Goal: Transaction & Acquisition: Purchase product/service

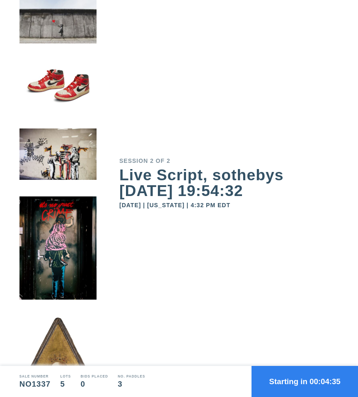
click at [297, 380] on button "Starting in 00:04:35" at bounding box center [305, 381] width 106 height 31
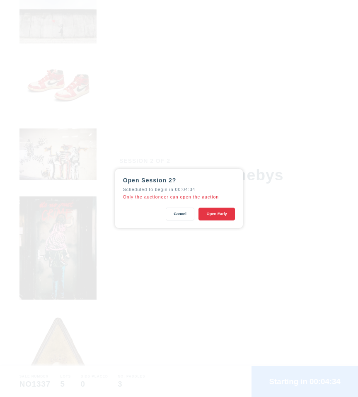
click at [220, 214] on button "Open Early" at bounding box center [216, 214] width 37 height 13
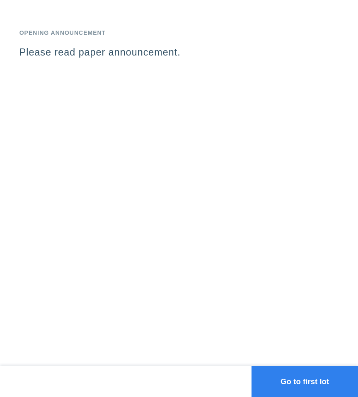
click at [269, 244] on div "Opening Announcement Please read paper announcement." at bounding box center [179, 183] width 358 height 366
click at [302, 379] on button "Go to first lot" at bounding box center [305, 381] width 106 height 31
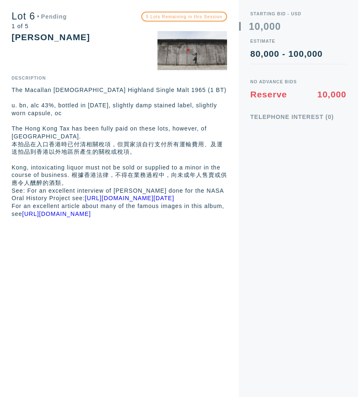
click at [228, 189] on div "Lot 6 Pending 1 of 5 5 Lots Remaining in this Session [PERSON_NAME] Description…" at bounding box center [119, 109] width 239 height 218
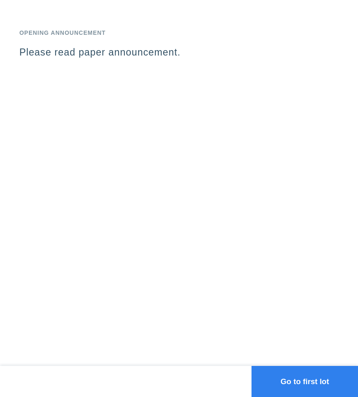
click at [254, 189] on div "Opening Announcement Please read paper announcement." at bounding box center [179, 183] width 358 height 366
